Goal: Information Seeking & Learning: Learn about a topic

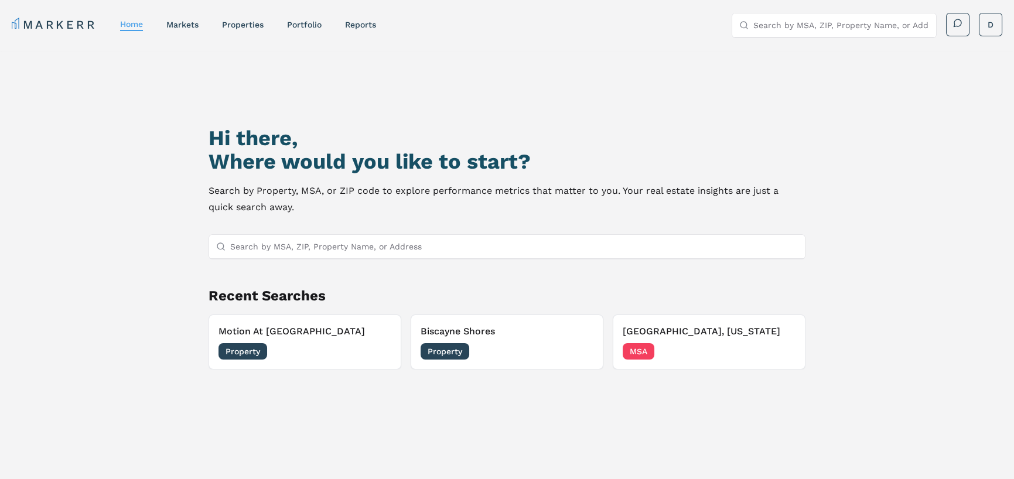
click at [796, 29] on input "Search by MSA, ZIP, Property Name, or Address" at bounding box center [841, 24] width 176 height 23
type input "5"
click at [177, 26] on link "markets" at bounding box center [182, 24] width 32 height 9
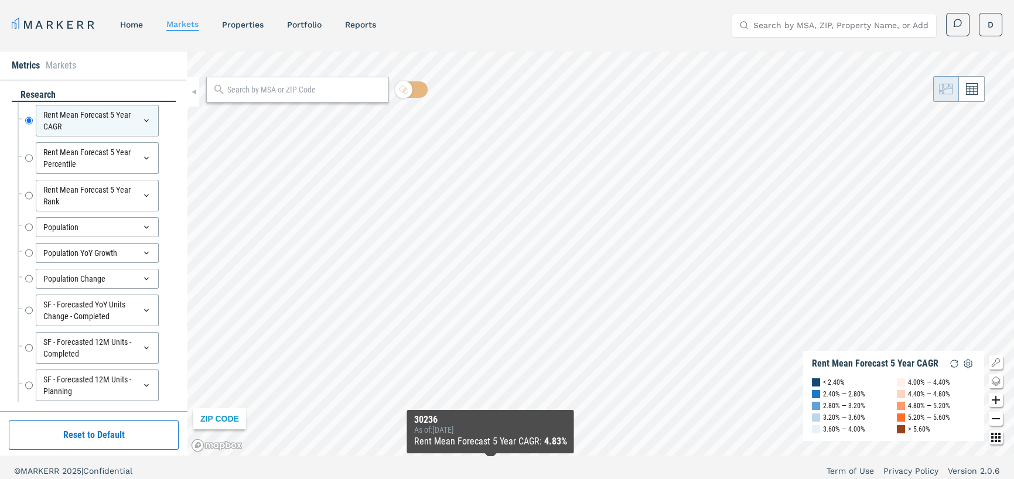
click at [484, 479] on html "MARKERR home markets properties Portfolio reports Search by MSA, ZIP, Property …" at bounding box center [507, 243] width 1014 height 486
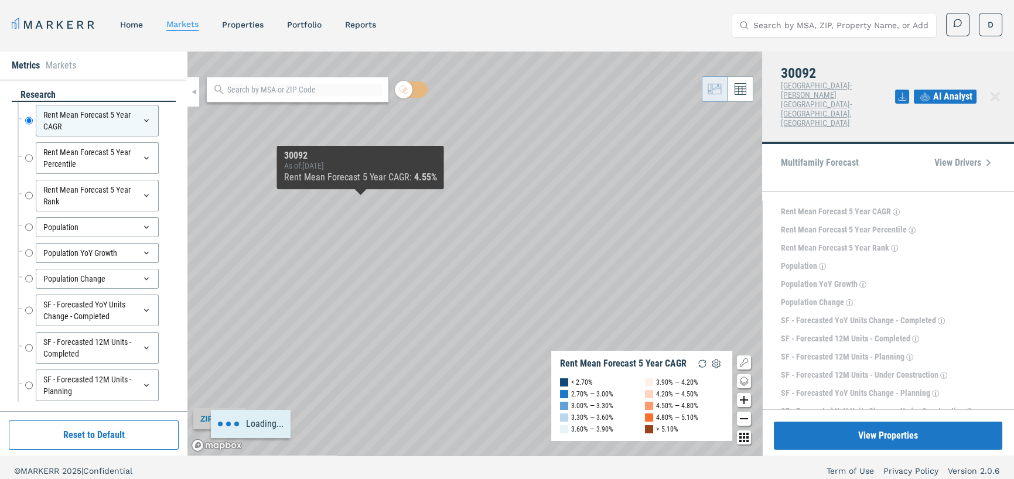
click at [779, 22] on input "Search by MSA, ZIP, Property Name, or Address" at bounding box center [841, 24] width 176 height 23
click at [797, 23] on input "Search by MSA, ZIP, Property Name, or Address" at bounding box center [841, 24] width 176 height 23
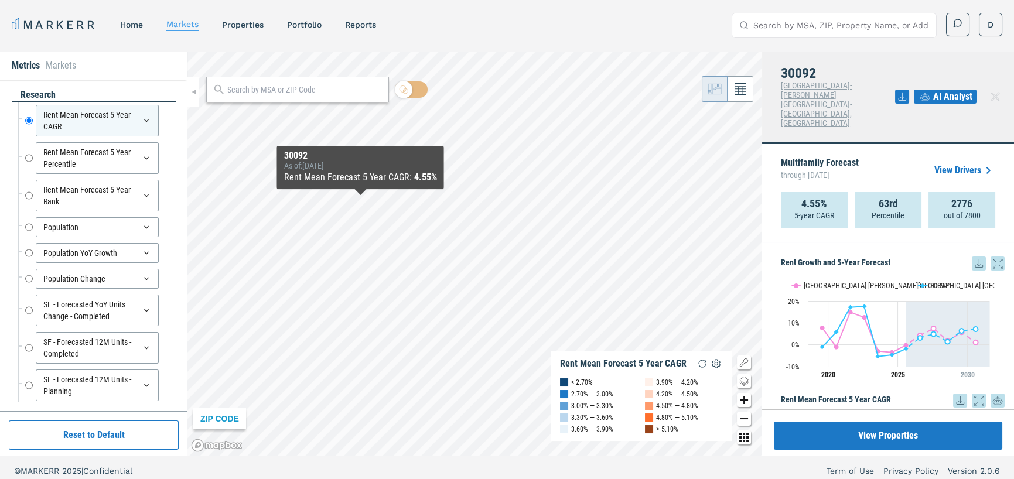
click at [779, 26] on input "Search by MSA, ZIP, Property Name, or Address" at bounding box center [841, 24] width 176 height 23
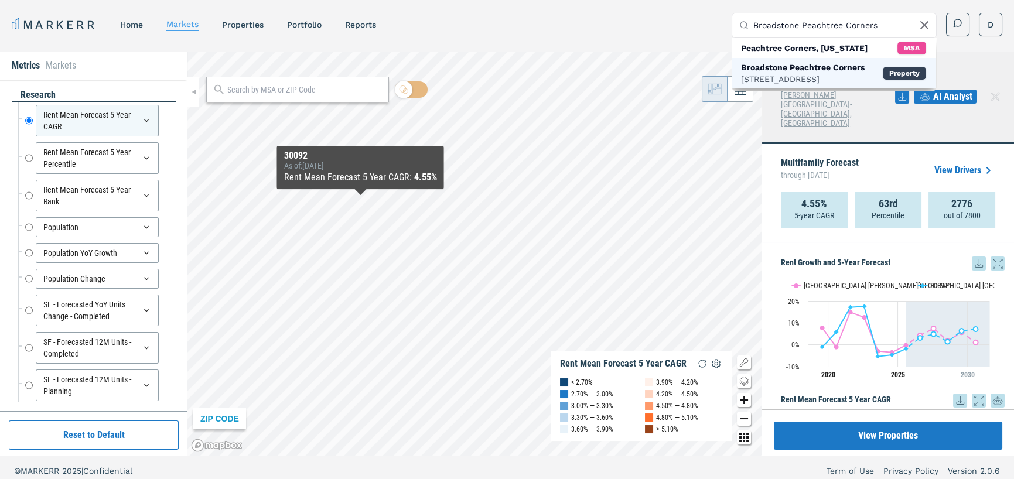
type input "Broadstone Peachtree Corners"
click at [811, 71] on div "Broadstone Peachtree Corners" at bounding box center [803, 68] width 124 height 12
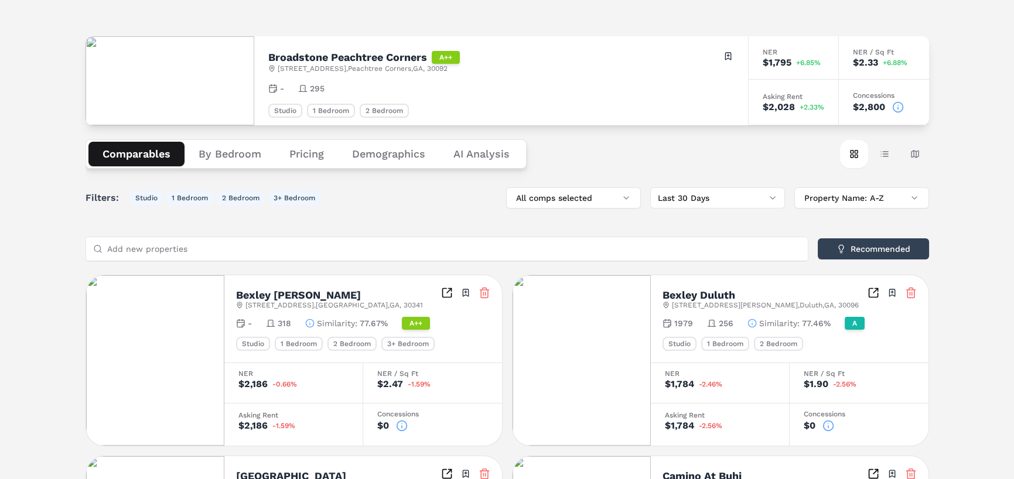
scroll to position [59, 0]
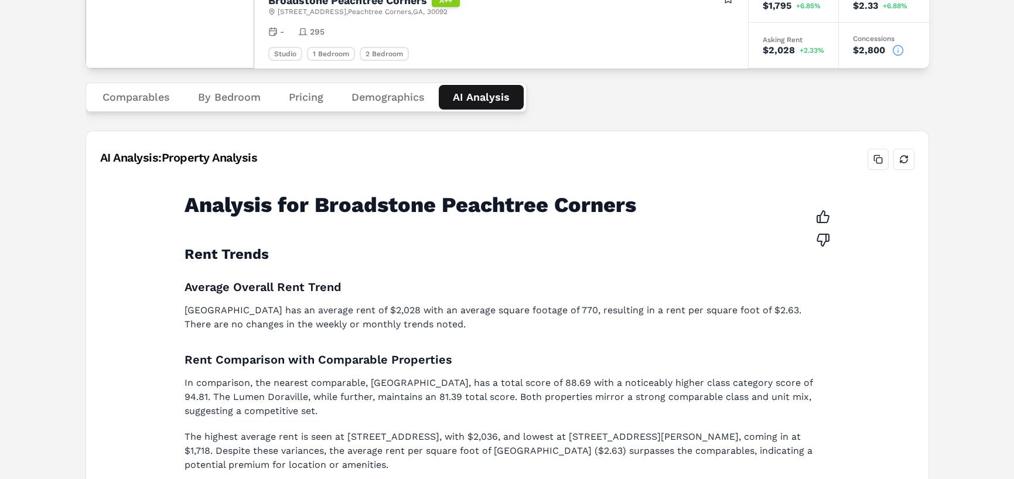
scroll to position [0, 0]
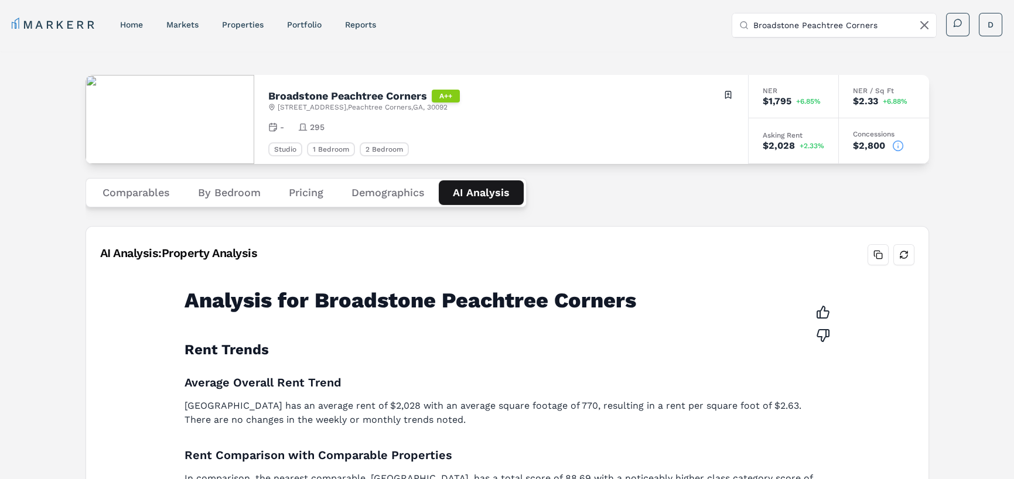
click at [151, 192] on button "Comparables" at bounding box center [135, 192] width 95 height 25
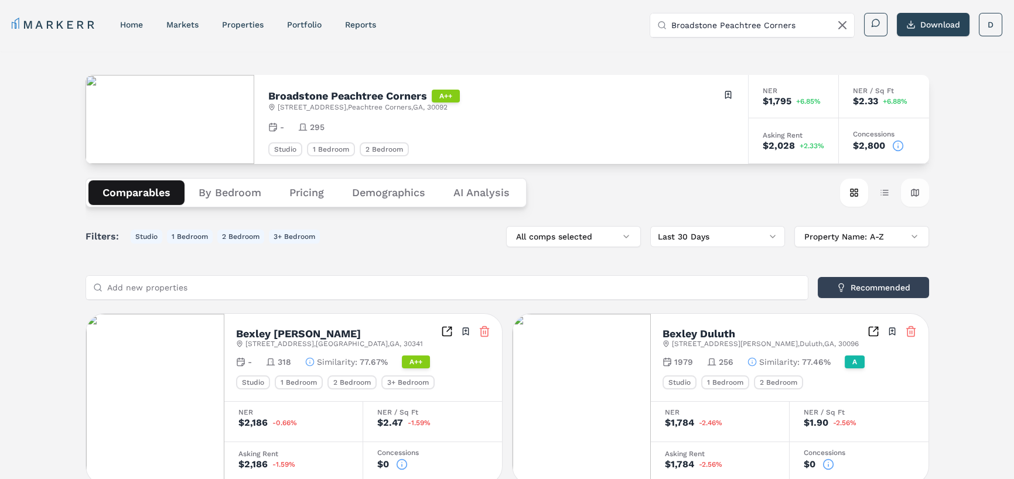
click at [913, 190] on button "Map view" at bounding box center [915, 193] width 28 height 28
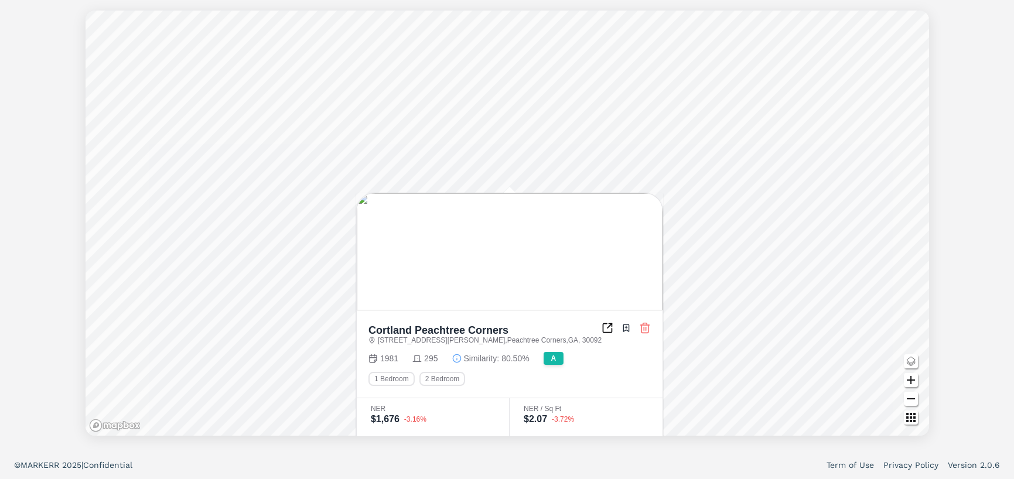
scroll to position [304, 0]
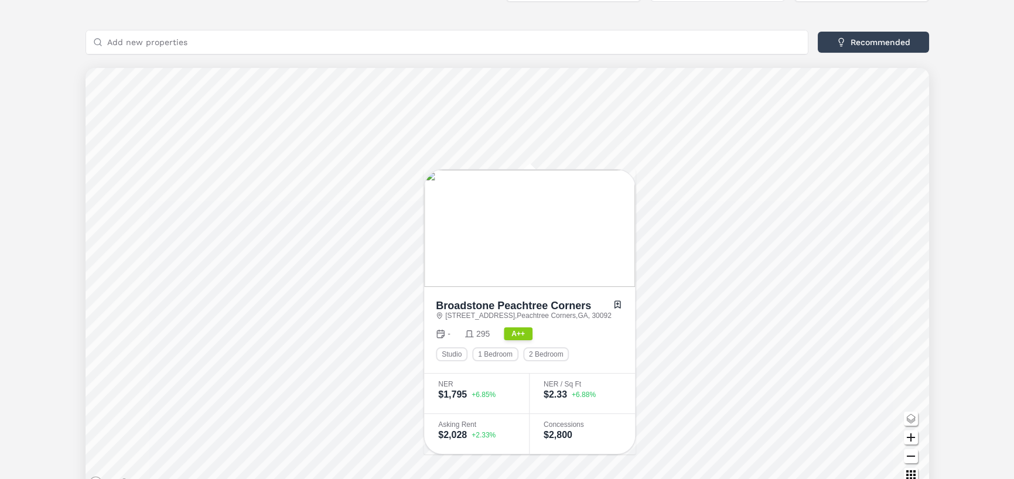
click at [991, 112] on div "Broadstone Peachtree Corners A++ [STREET_ADDRESS] Toggle portfolio menu - 295 S…" at bounding box center [507, 156] width 1014 height 701
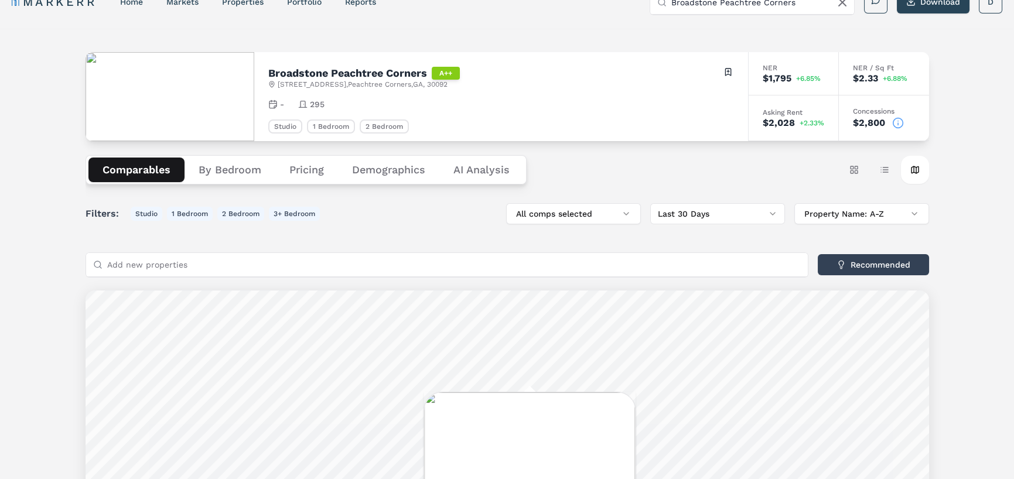
scroll to position [11, 0]
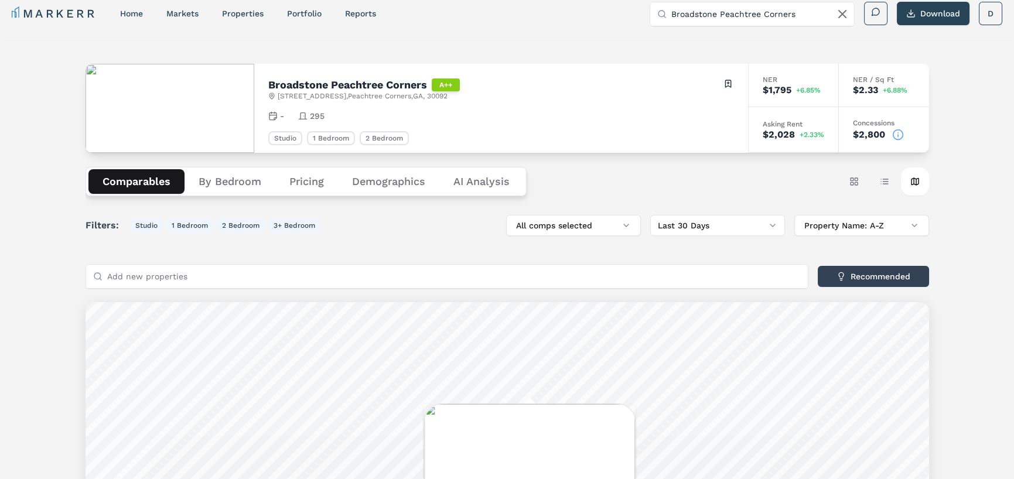
click at [220, 183] on button "By Bedroom" at bounding box center [230, 181] width 91 height 25
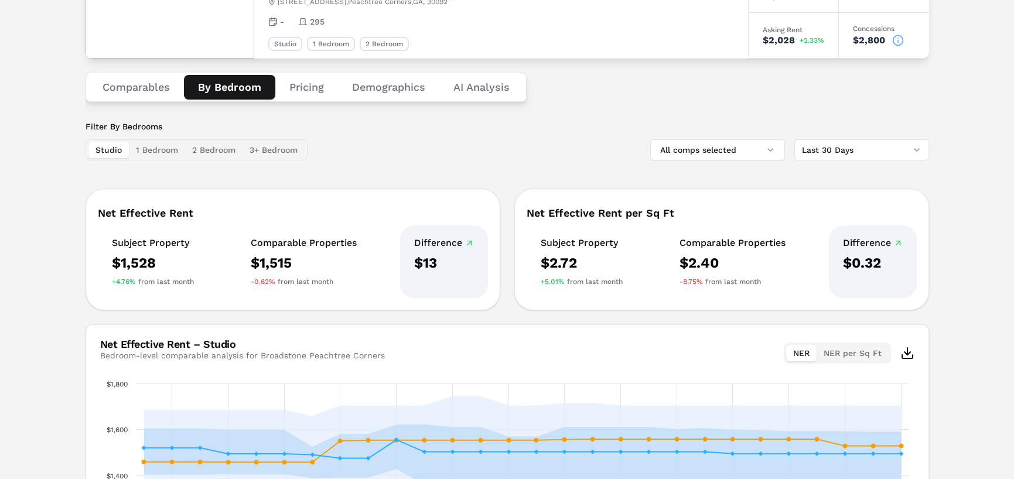
scroll to position [0, 0]
